Goal: Task Accomplishment & Management: Manage account settings

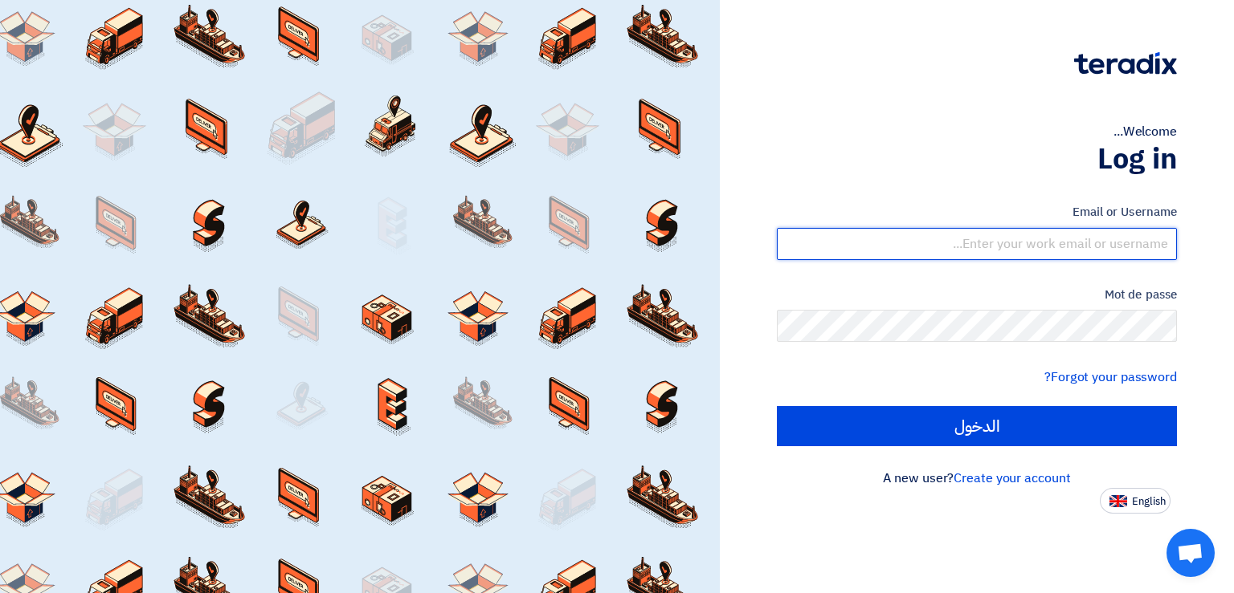
click at [1048, 243] on input "text" at bounding box center [977, 244] width 400 height 32
paste input "[PERSON_NAME][EMAIL_ADDRESS][DOMAIN_NAME]"
type input "[PERSON_NAME][EMAIL_ADDRESS][DOMAIN_NAME]"
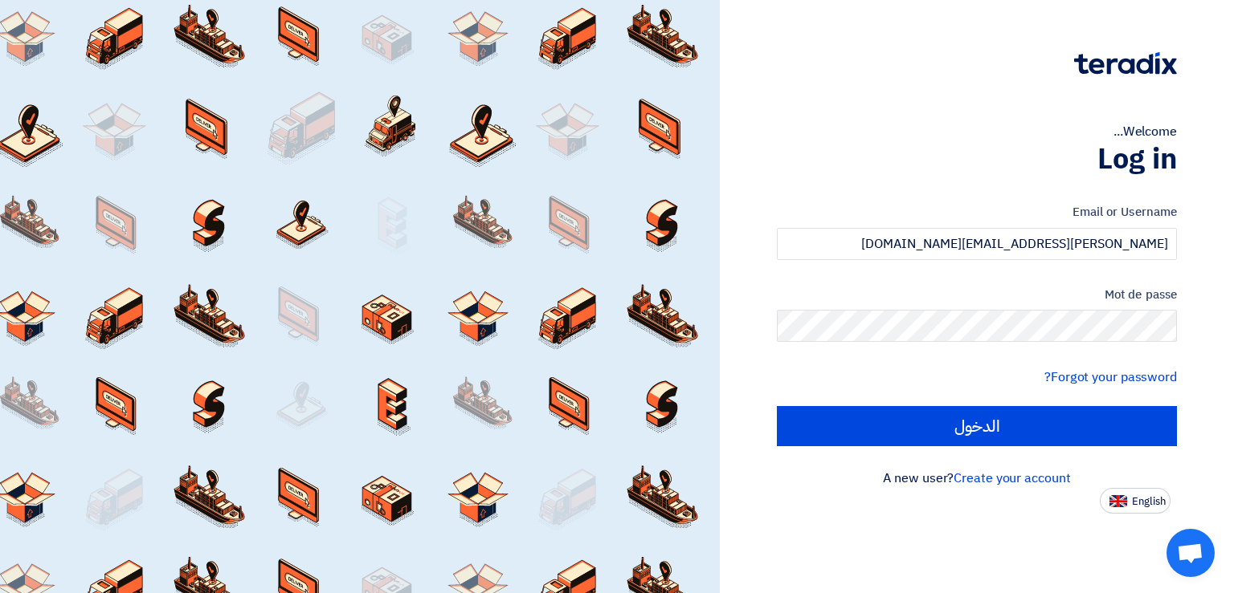
click at [1147, 500] on span "English" at bounding box center [1149, 501] width 34 height 11
type input "Sign in"
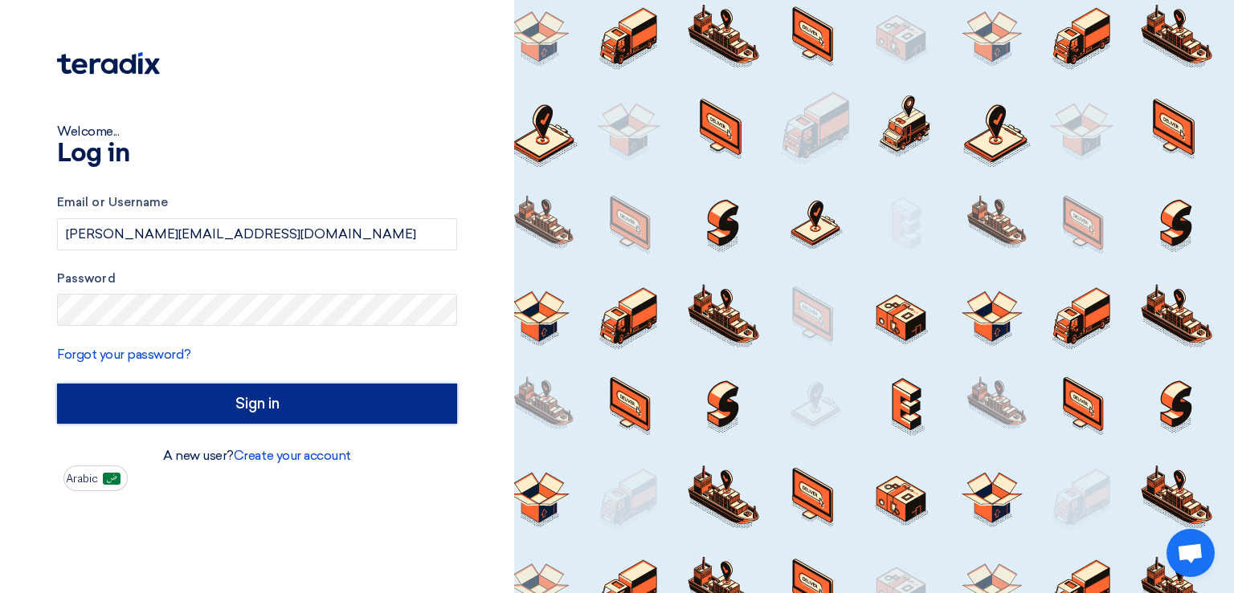
click at [244, 391] on input "Sign in" at bounding box center [257, 404] width 400 height 40
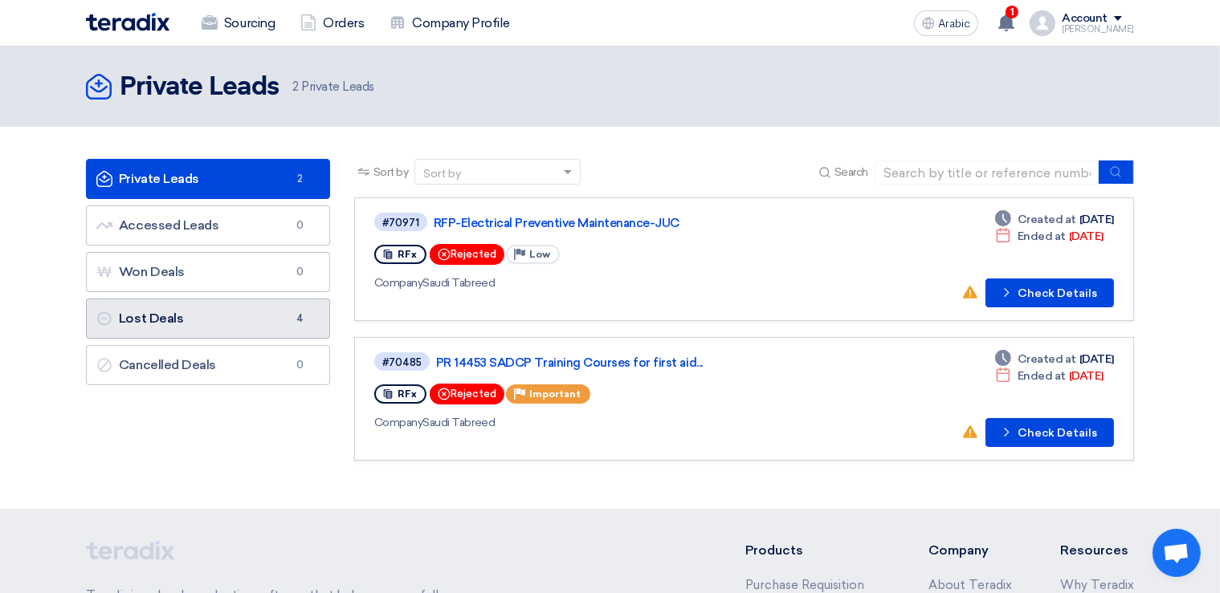
click at [149, 323] on link "Lost Deals Lost Deals 4" at bounding box center [208, 319] width 244 height 40
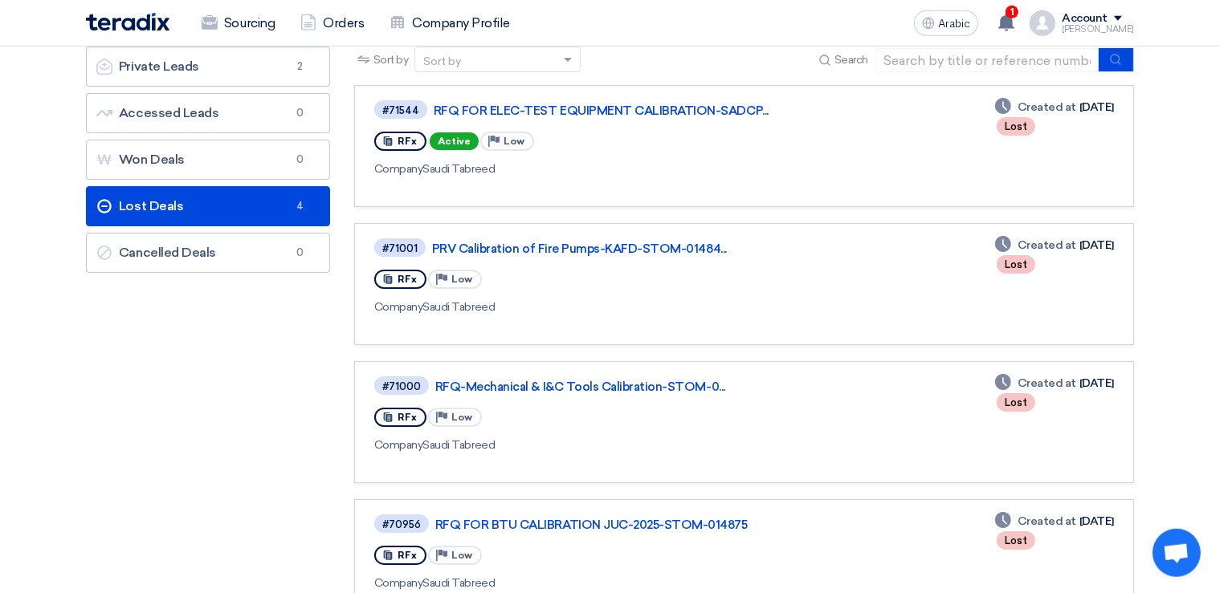
scroll to position [84, 0]
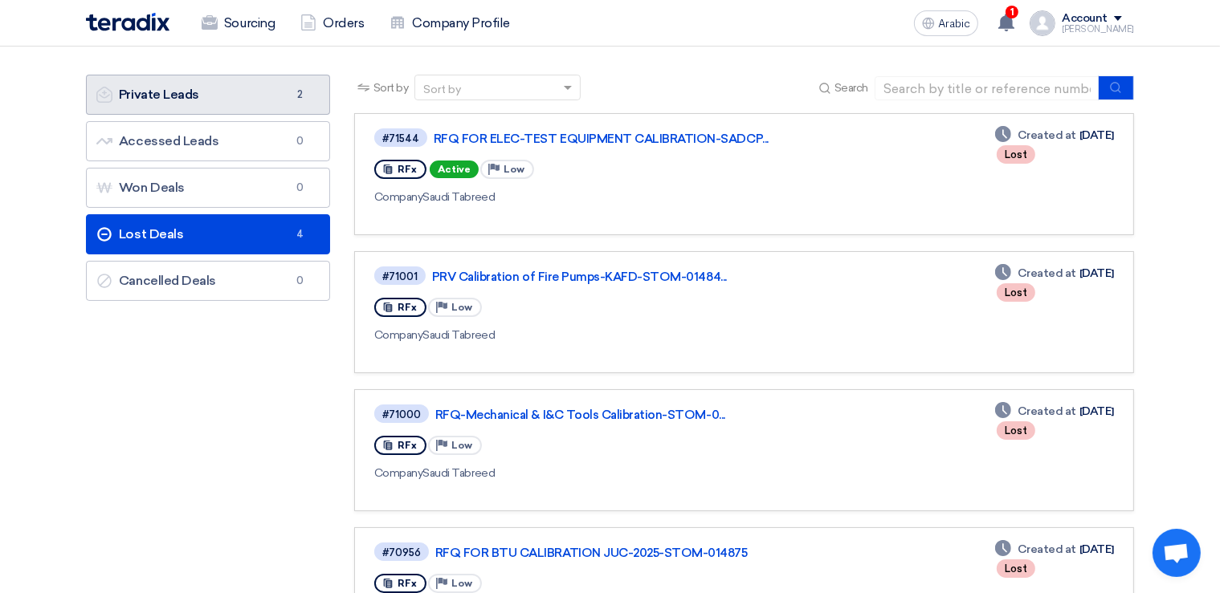
click at [137, 107] on link "Private Leads Private Leads 2" at bounding box center [208, 95] width 244 height 40
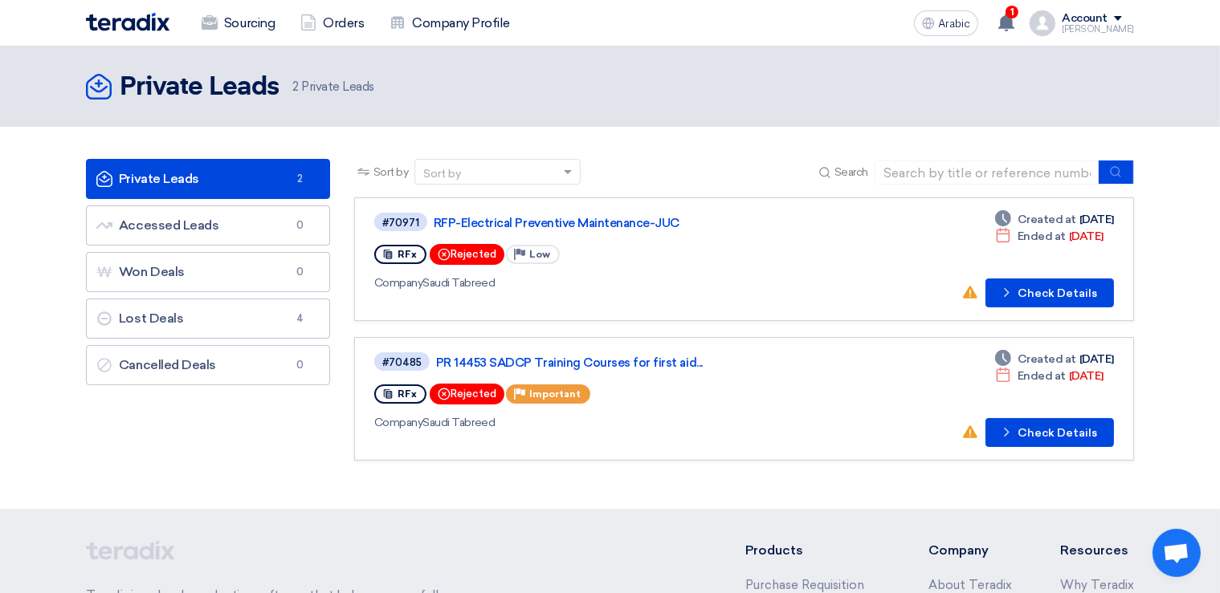
click at [541, 174] on div "Sort by" at bounding box center [487, 172] width 145 height 20
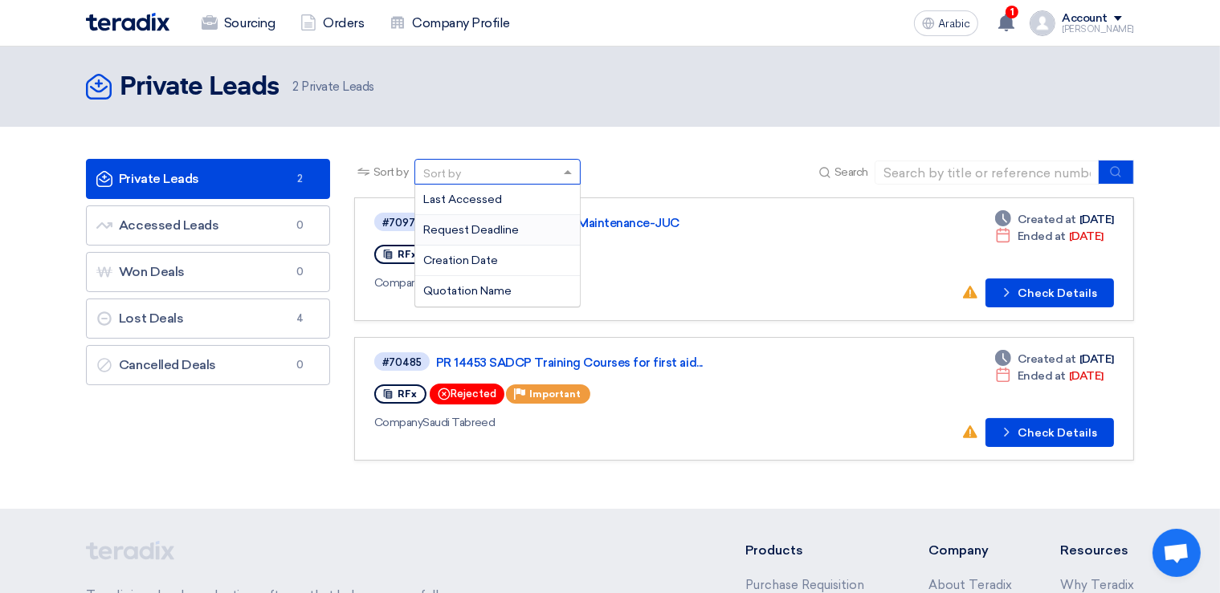
click at [503, 238] on div "Request Deadline" at bounding box center [497, 230] width 165 height 31
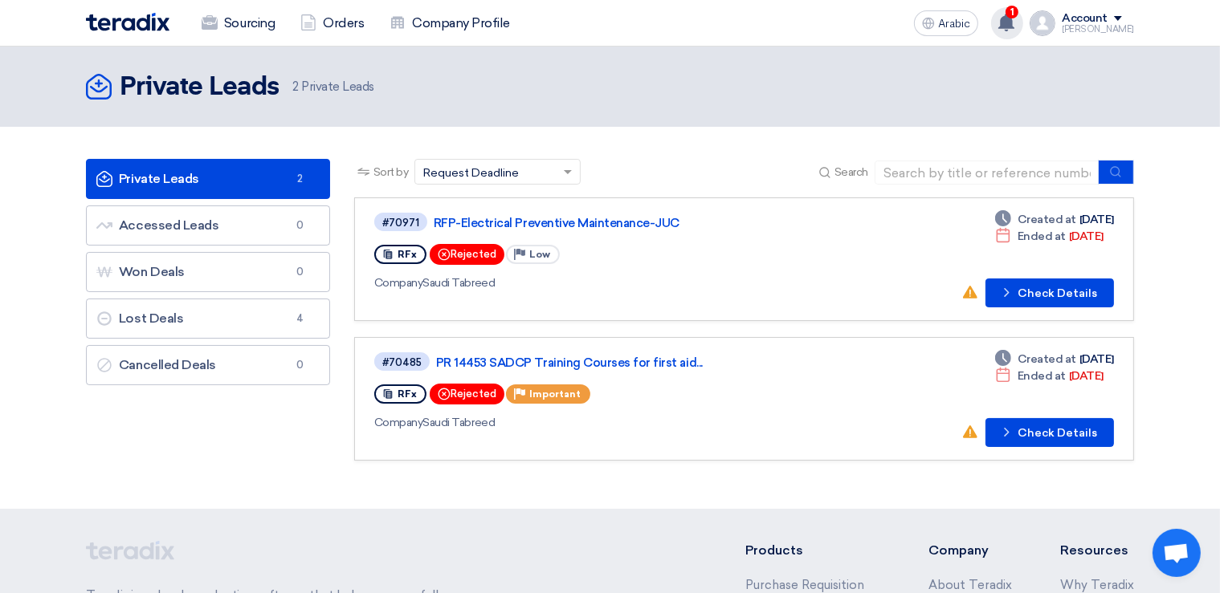
click at [1018, 15] on span "1" at bounding box center [1011, 12] width 13 height 13
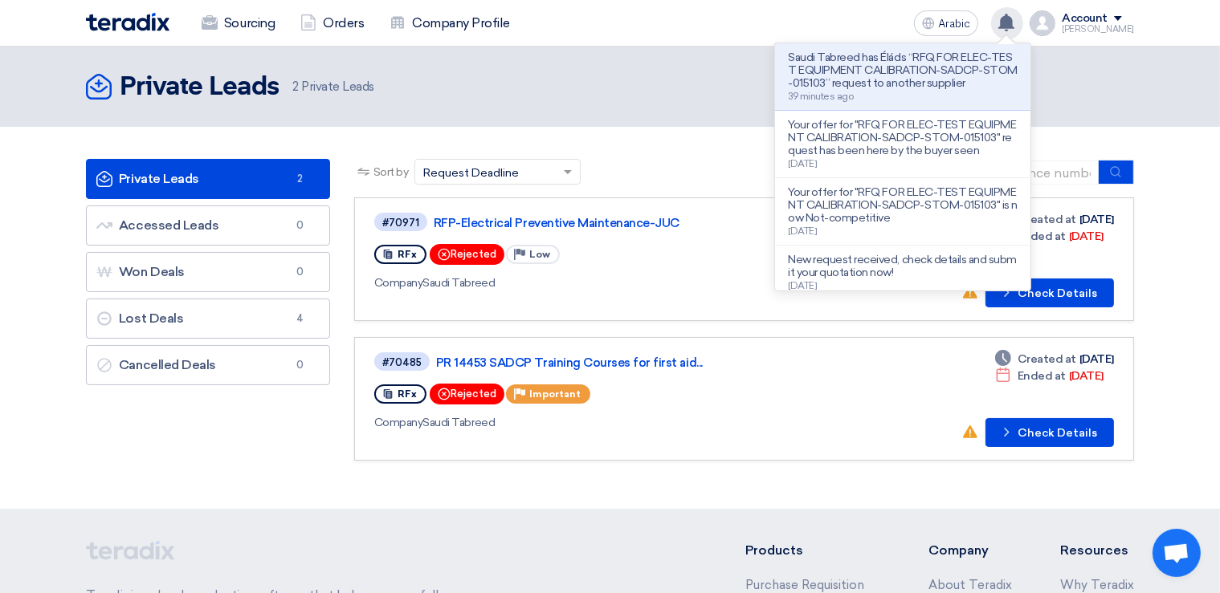
click at [496, 112] on header "Private Leads Private Leads 2 Private Leads" at bounding box center [610, 87] width 1220 height 80
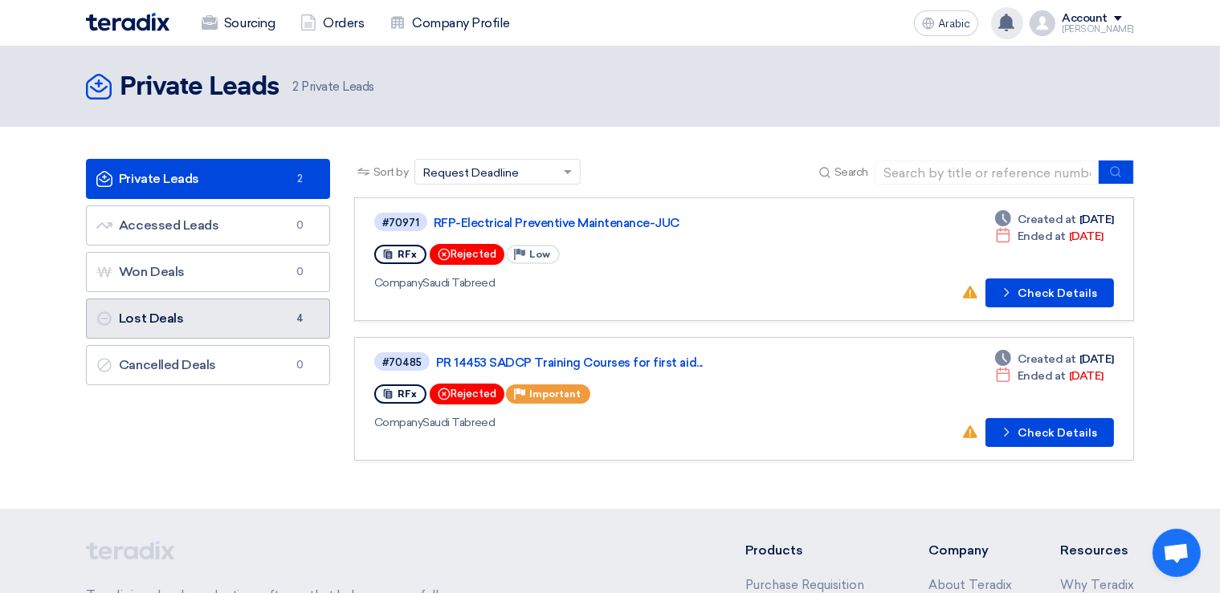
click at [222, 321] on link "Lost Deals Lost Deals 4" at bounding box center [208, 319] width 244 height 40
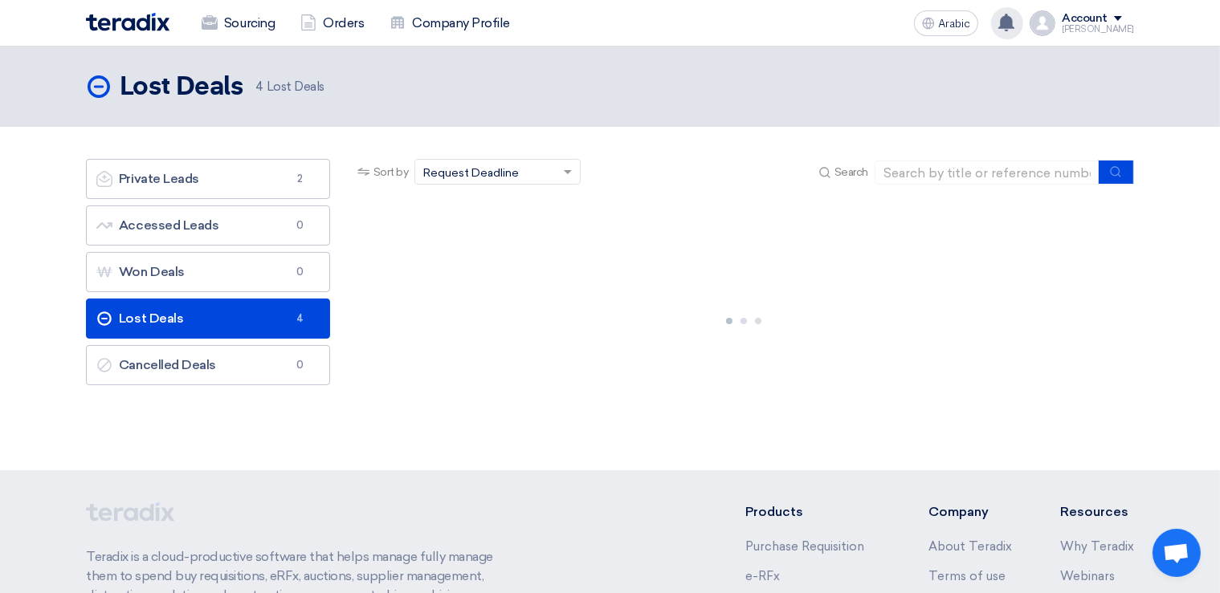
click at [1122, 18] on span at bounding box center [1118, 18] width 8 height 5
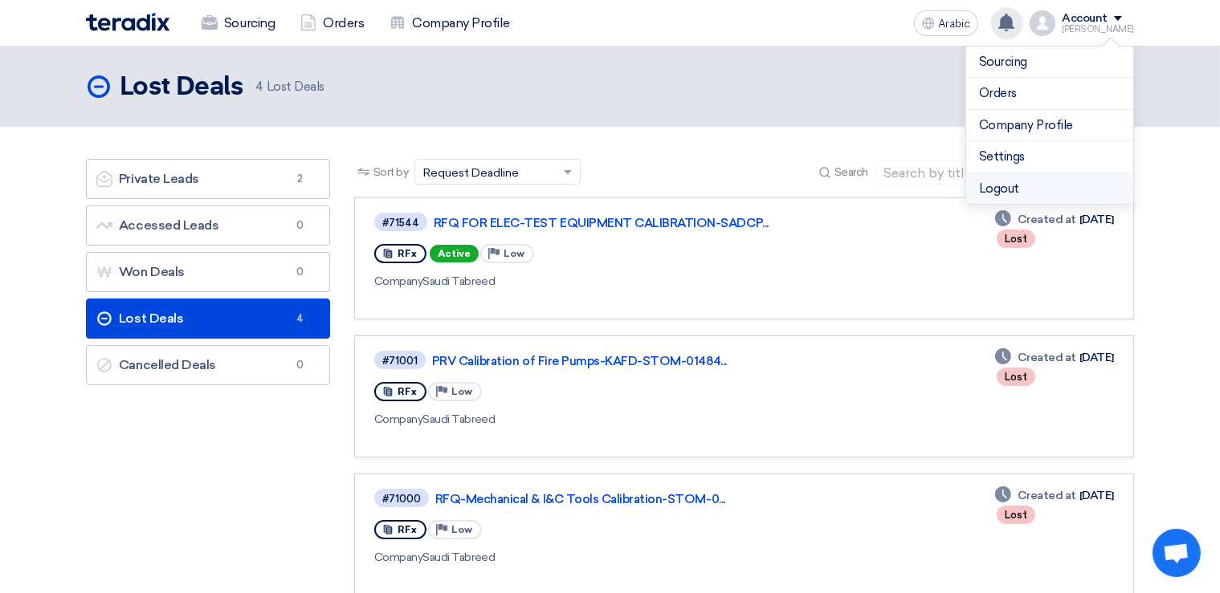
click at [1003, 190] on li "Logout" at bounding box center [1049, 188] width 167 height 31
